Goal: Task Accomplishment & Management: Manage account settings

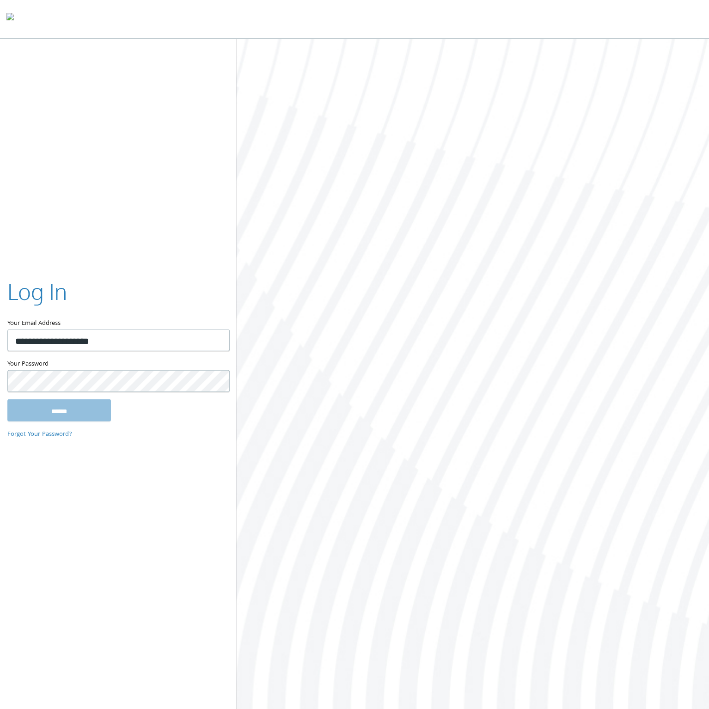
type input "**********"
click at [7, 399] on input "******" at bounding box center [59, 410] width 104 height 22
type input "**********"
click at [7, 399] on input "******" at bounding box center [59, 410] width 104 height 22
